Goal: Task Accomplishment & Management: Manage account settings

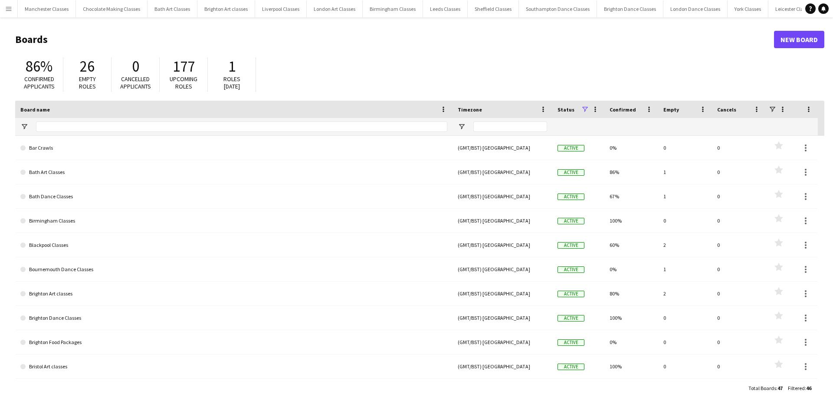
scroll to position [0, 274]
click at [9, 9] on app-icon "Menu" at bounding box center [8, 8] width 7 height 7
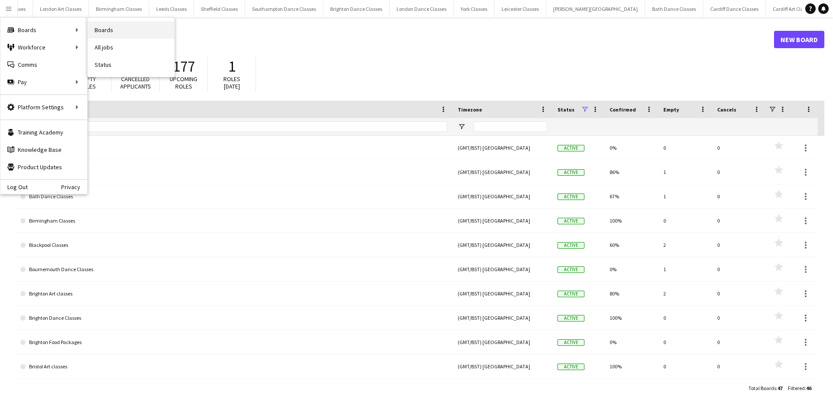
click at [111, 26] on link "Boards" at bounding box center [131, 29] width 87 height 17
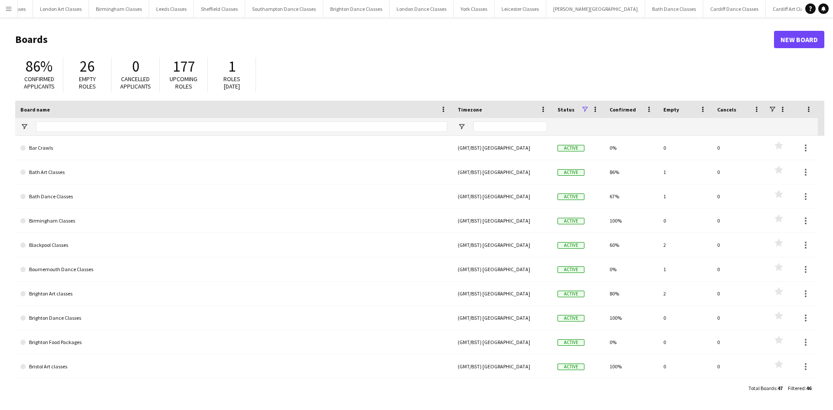
click at [5, 11] on app-icon "Menu" at bounding box center [8, 8] width 7 height 7
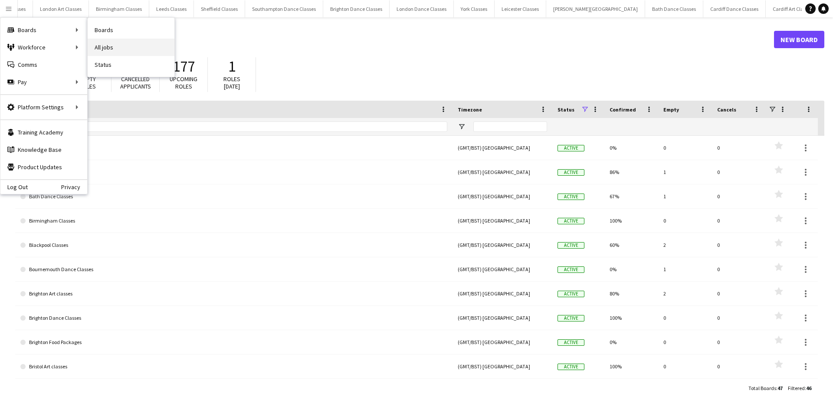
click at [107, 49] on link "All jobs" at bounding box center [131, 47] width 87 height 17
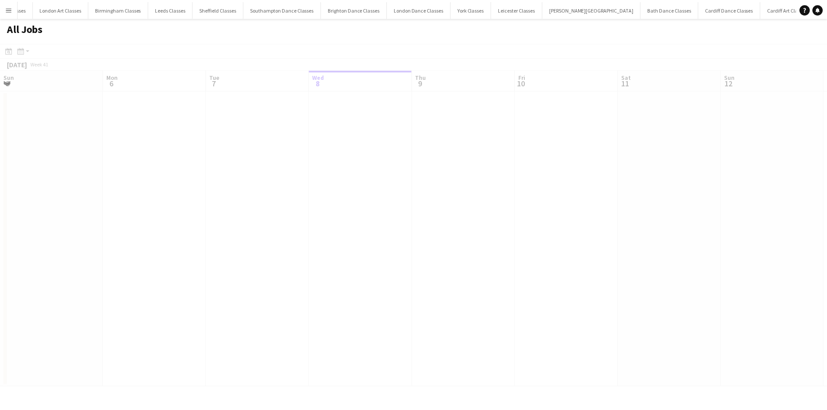
scroll to position [0, 207]
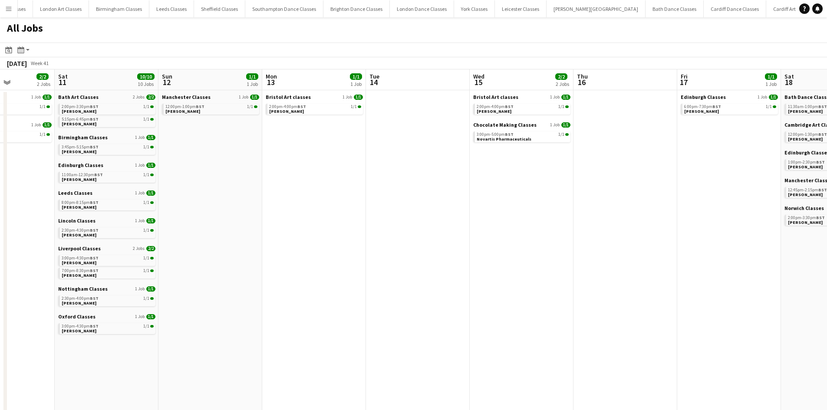
drag, startPoint x: 625, startPoint y: 222, endPoint x: 217, endPoint y: 240, distance: 409.2
click at [217, 240] on app-calendar-viewport "Tue 7 1/1 1 Job Wed 8 1/1 1 Job Thu 9 2/2 2 Jobs Fri 10 2/2 2 Jobs Sat 11 10/10…" at bounding box center [413, 275] width 827 height 412
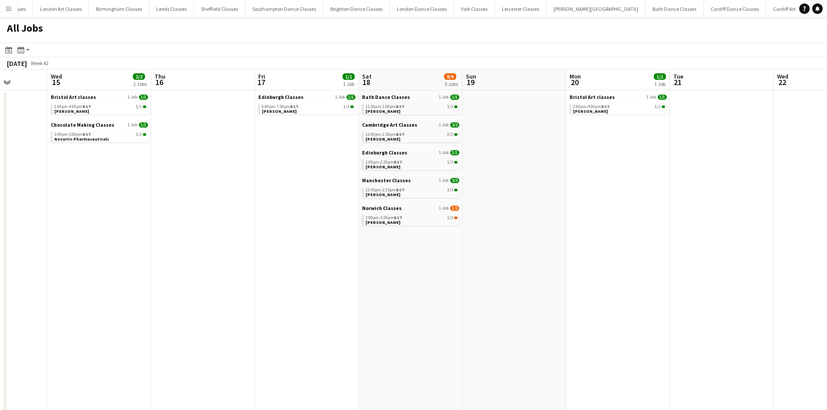
drag, startPoint x: 543, startPoint y: 234, endPoint x: 166, endPoint y: 234, distance: 377.1
click at [166, 234] on app-calendar-viewport "Sat 11 10/10 10 Jobs Sun 12 1/1 1 Job Mon 13 1/1 1 Job Tue 14 Wed 15 2/2 2 Jobs…" at bounding box center [413, 275] width 827 height 412
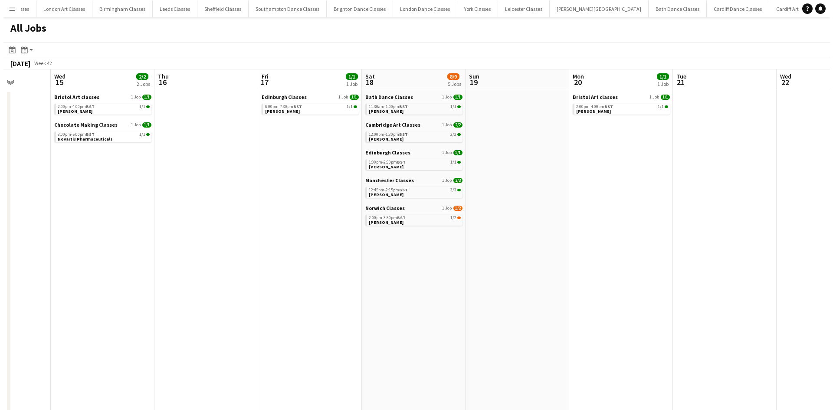
scroll to position [0, 371]
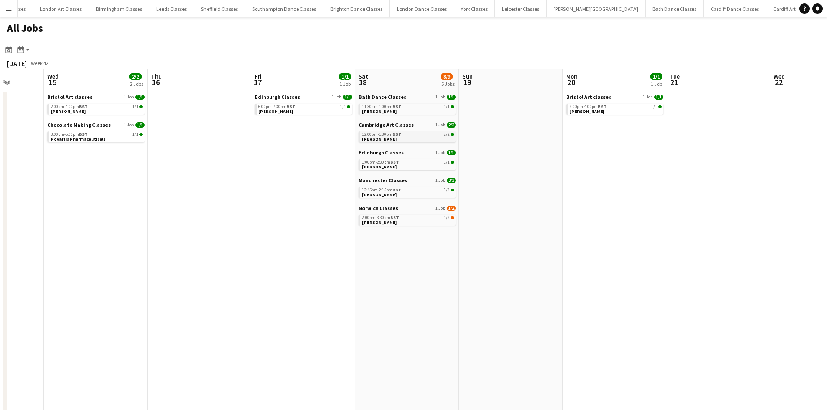
click at [417, 134] on div "12:00pm-1:30pm BST 2/2" at bounding box center [408, 134] width 92 height 4
click at [14, 9] on button "Menu" at bounding box center [8, 8] width 17 height 17
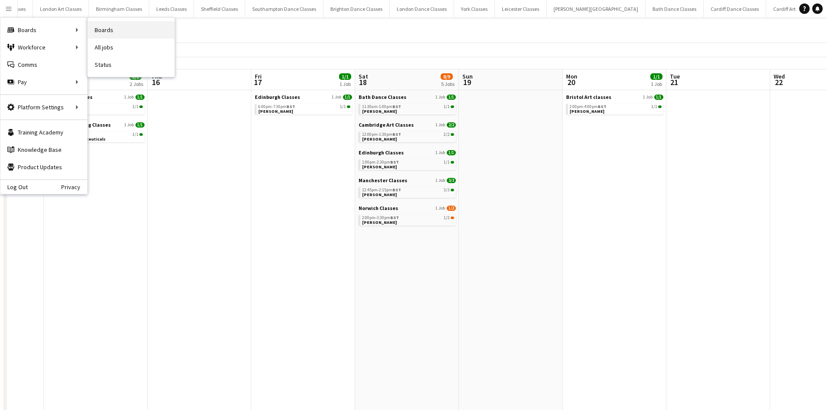
click at [114, 26] on link "Boards" at bounding box center [131, 29] width 87 height 17
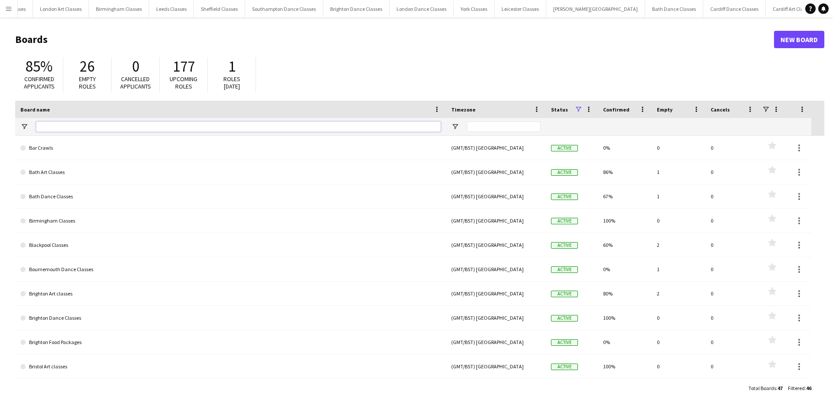
click at [133, 122] on input "Board name Filter Input" at bounding box center [238, 127] width 405 height 10
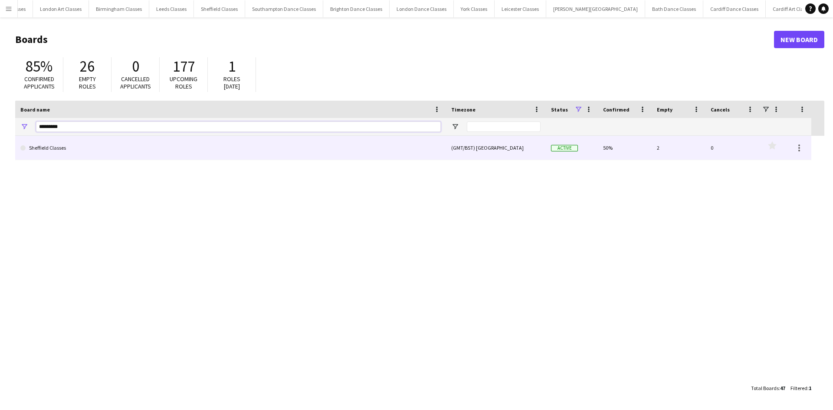
type input "*********"
click at [135, 143] on link "Sheffield Classes" at bounding box center [230, 148] width 420 height 24
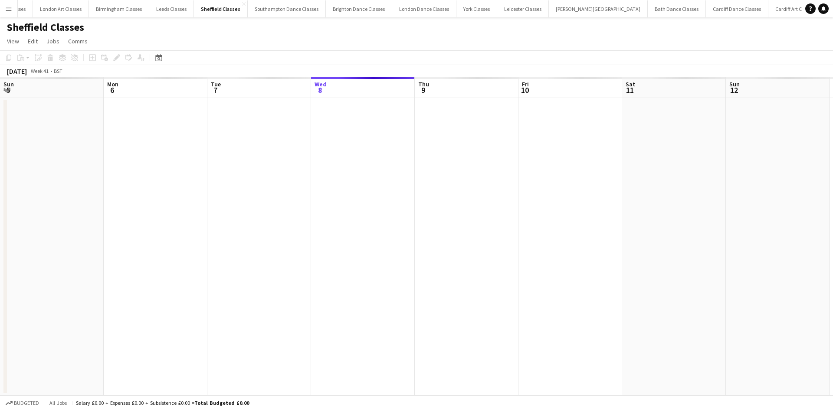
scroll to position [0, 207]
click at [162, 59] on icon at bounding box center [158, 57] width 7 height 7
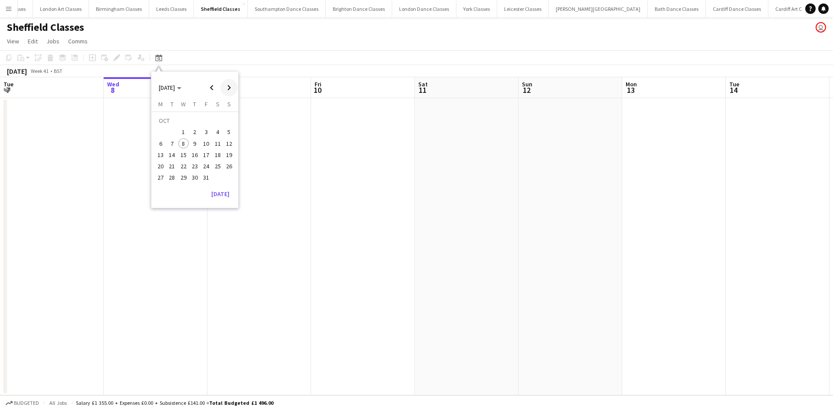
click at [223, 88] on span "Next month" at bounding box center [228, 87] width 17 height 17
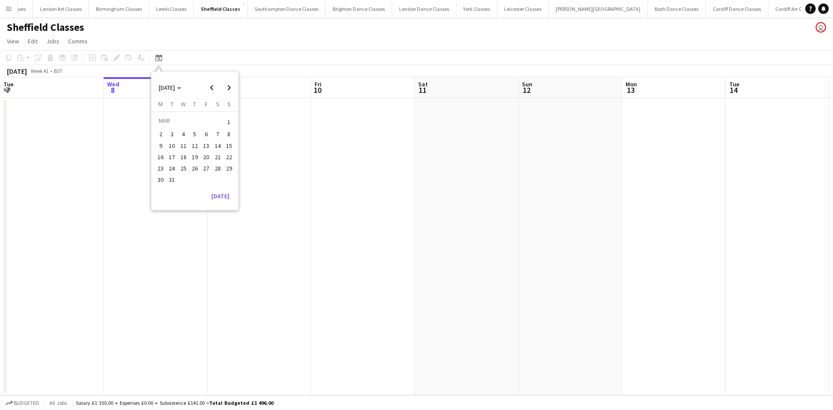
click at [197, 169] on span "26" at bounding box center [195, 168] width 10 height 10
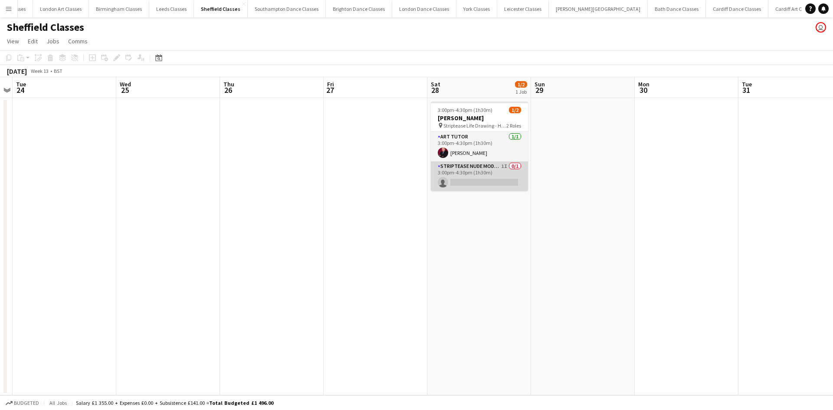
click at [477, 178] on app-card-role "Striptease Nude Model ([DEMOGRAPHIC_DATA]) 1I 0/1 3:00pm-4:30pm (1h30m) single-…" at bounding box center [479, 176] width 97 height 30
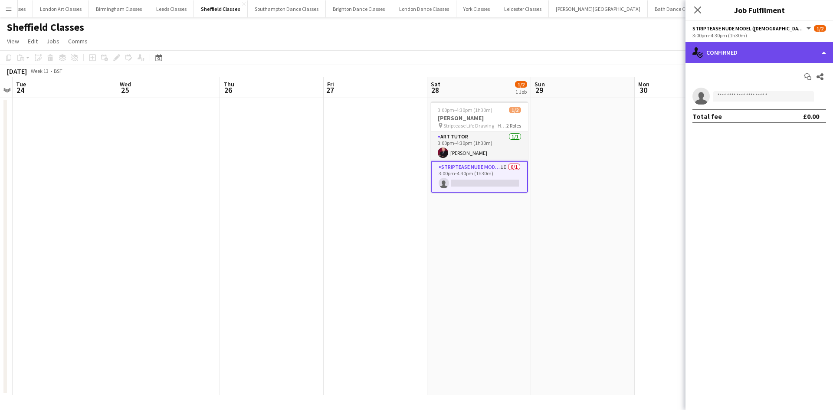
click at [805, 56] on div "single-neutral-actions-check-2 Confirmed" at bounding box center [760, 52] width 148 height 21
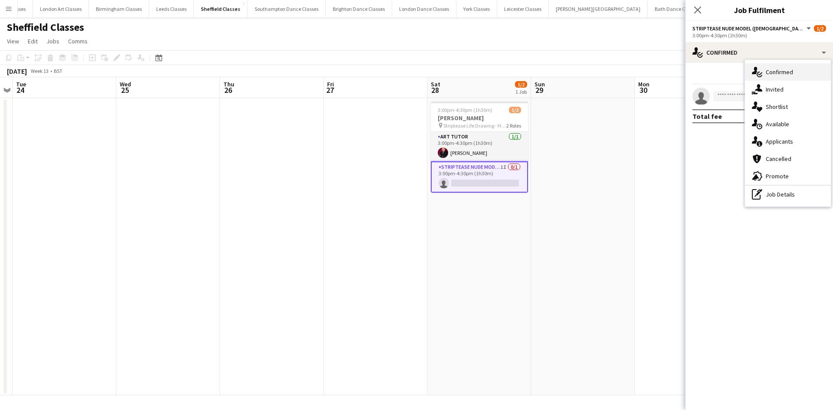
click at [795, 74] on div "single-neutral-actions-check-2 Confirmed" at bounding box center [788, 71] width 86 height 17
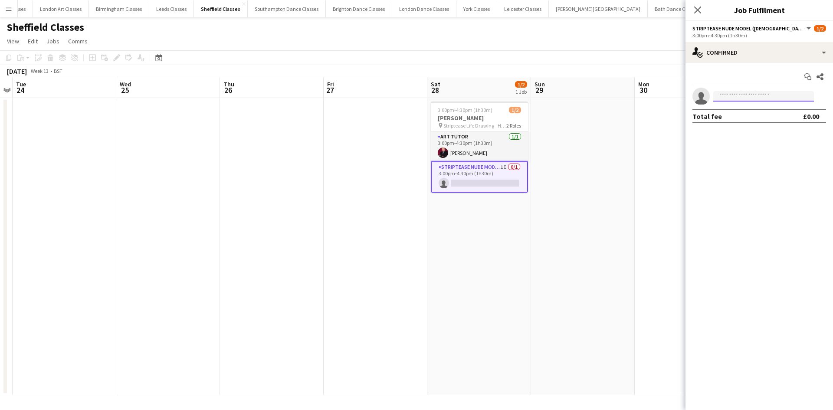
click at [758, 94] on input at bounding box center [763, 96] width 101 height 10
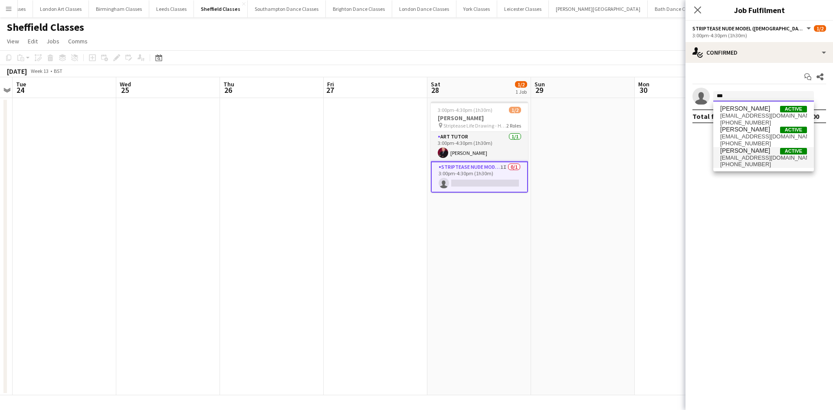
type input "***"
click at [755, 160] on span "[EMAIL_ADDRESS][DOMAIN_NAME]" at bounding box center [763, 157] width 87 height 7
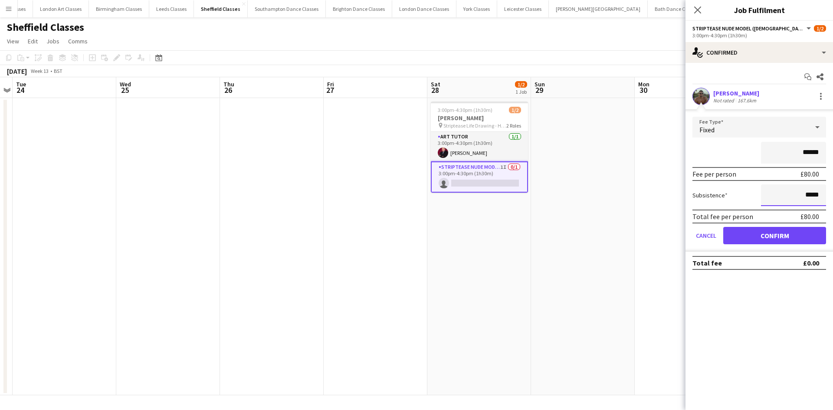
click at [821, 196] on input "*****" at bounding box center [793, 195] width 65 height 22
type input "**"
type input "***"
click at [773, 235] on button "Confirm" at bounding box center [774, 235] width 103 height 17
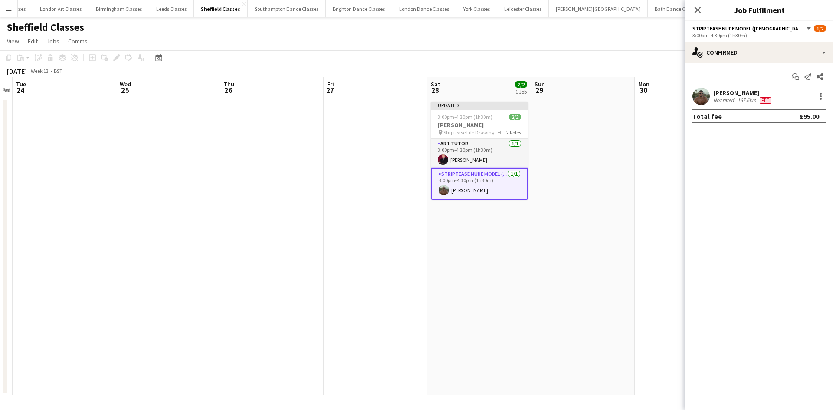
click at [599, 231] on app-date-cell at bounding box center [583, 246] width 104 height 297
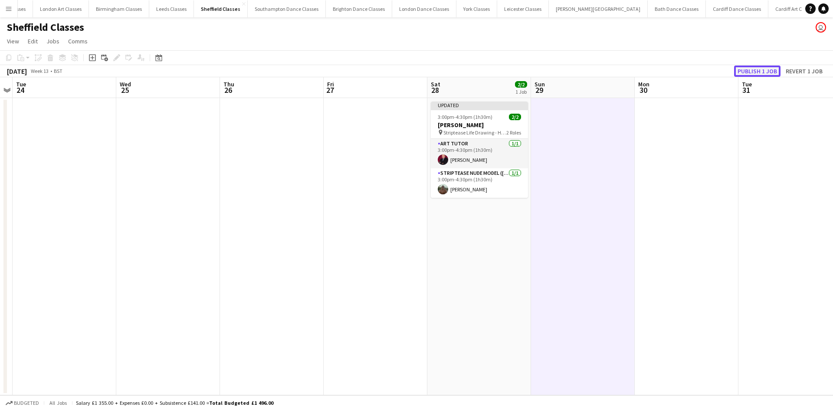
click at [769, 67] on button "Publish 1 job" at bounding box center [757, 71] width 46 height 11
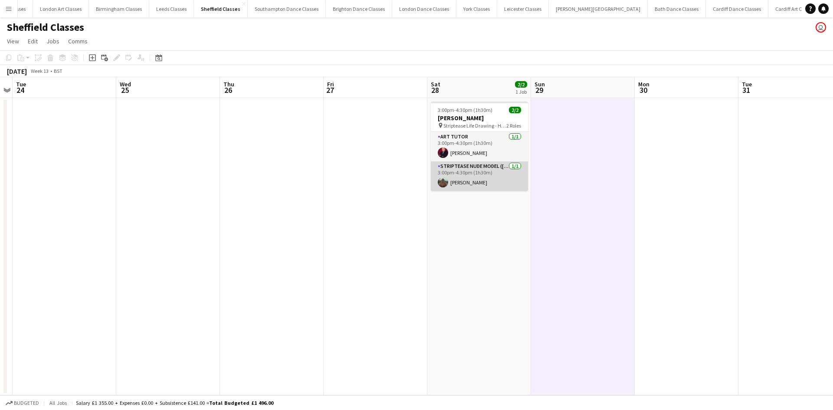
click at [470, 168] on app-card-role "Striptease Nude Model ([DEMOGRAPHIC_DATA]) [DATE] 3:00pm-4:30pm (1h30m) [PERSON…" at bounding box center [479, 176] width 97 height 30
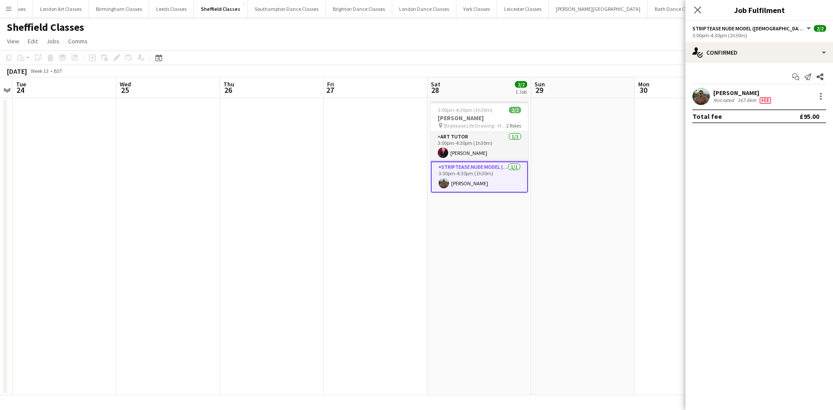
click at [562, 158] on app-date-cell at bounding box center [583, 246] width 104 height 297
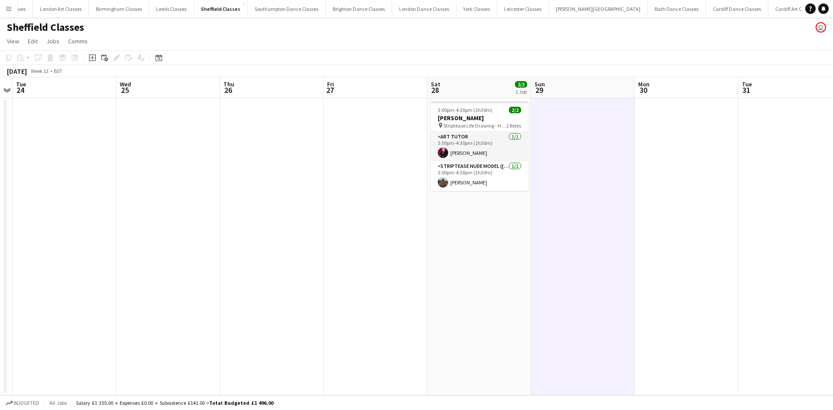
click at [16, 13] on button "Menu" at bounding box center [8, 8] width 17 height 17
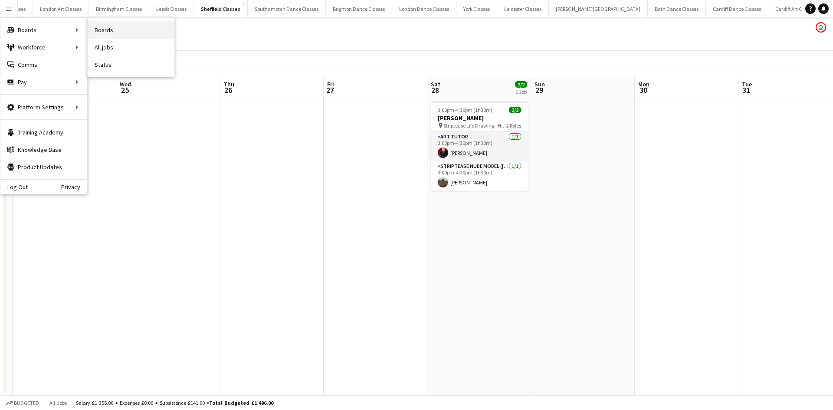
click at [110, 24] on link "Boards" at bounding box center [131, 29] width 87 height 17
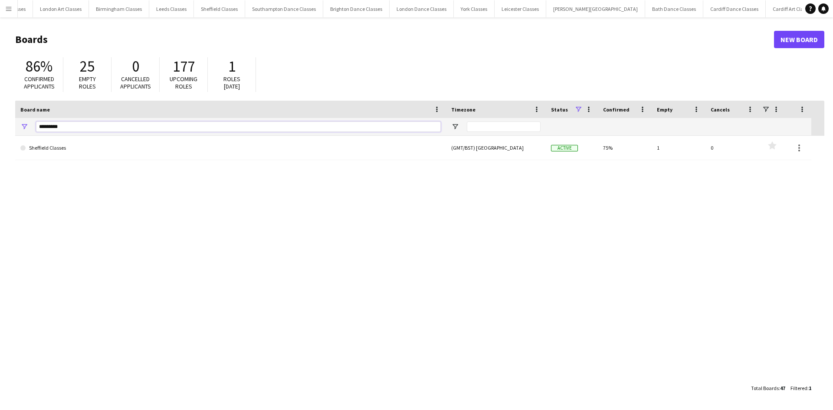
click at [102, 131] on input "*********" at bounding box center [238, 127] width 405 height 10
type input "*"
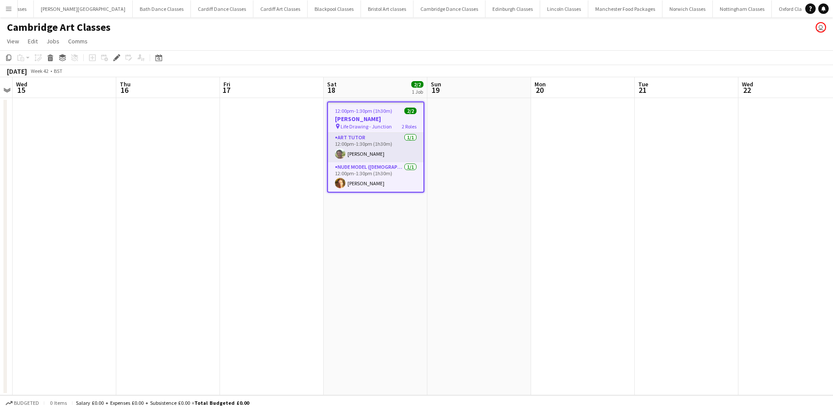
scroll to position [0, 787]
click at [375, 115] on h3 "[PERSON_NAME]" at bounding box center [375, 119] width 95 height 8
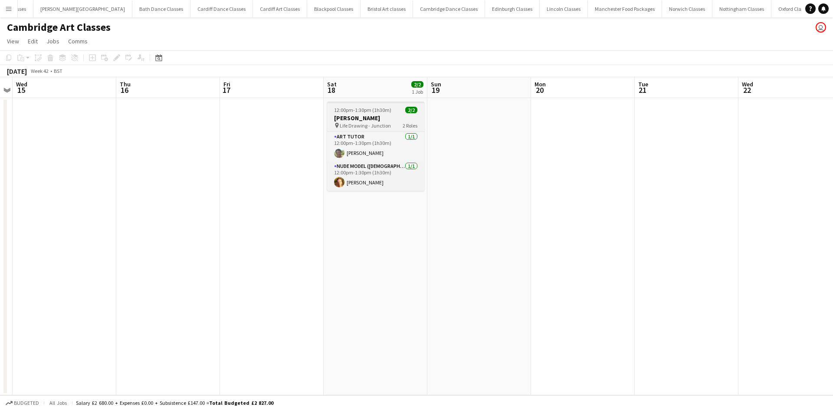
click at [352, 115] on h3 "[PERSON_NAME]" at bounding box center [375, 118] width 97 height 8
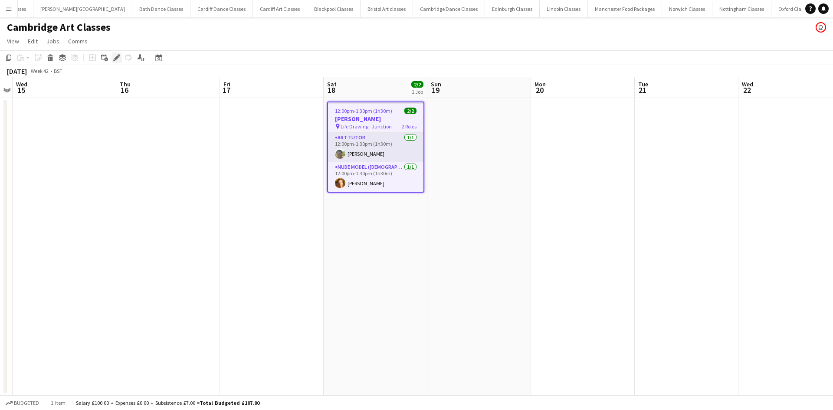
click at [115, 58] on icon "Edit" at bounding box center [116, 57] width 7 height 7
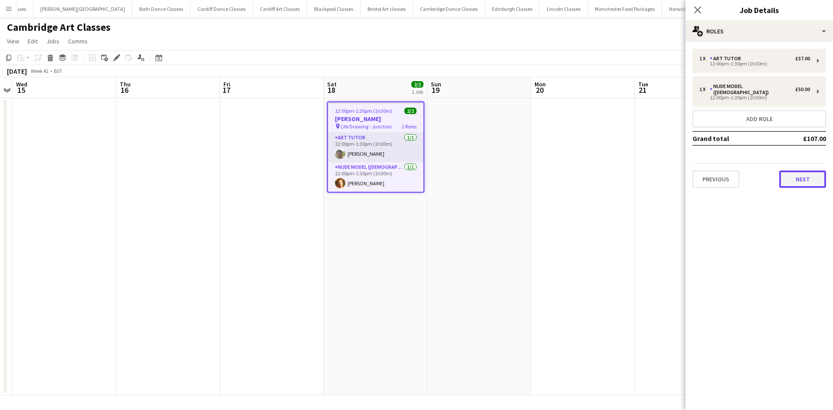
click at [798, 173] on button "Next" at bounding box center [802, 179] width 47 height 17
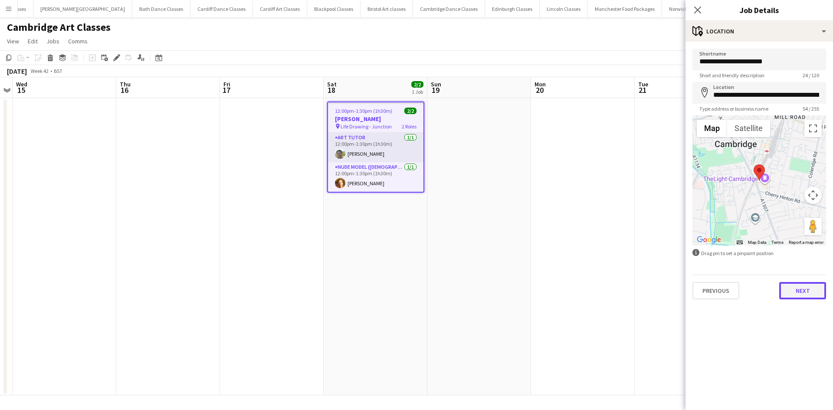
click at [792, 293] on button "Next" at bounding box center [802, 290] width 47 height 17
